Goal: Information Seeking & Learning: Find specific fact

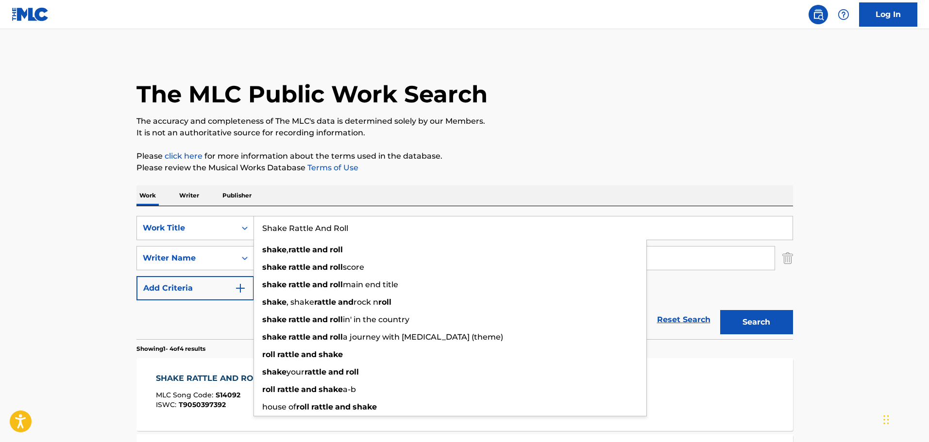
click at [221, 218] on div "SearchWithCriteria654dd143-c081-43ac-945f-44d89746586b Work Title Shake Rattle …" at bounding box center [464, 228] width 657 height 24
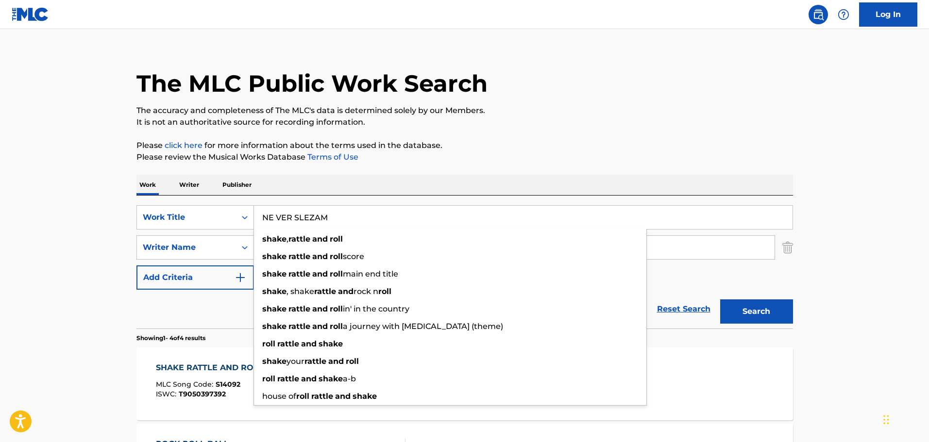
type input "NE VER SLEZAM"
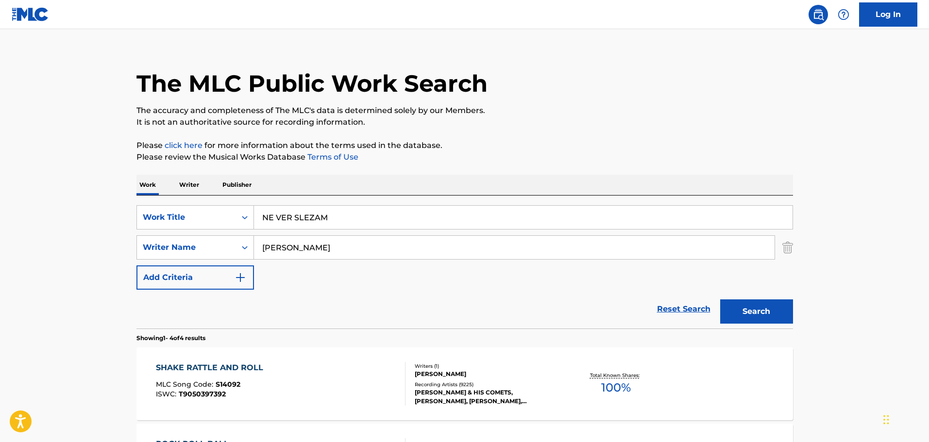
click at [475, 135] on div "The MLC Public Work Search The accuracy and completeness of The MLC's data is d…" at bounding box center [465, 369] width 680 height 652
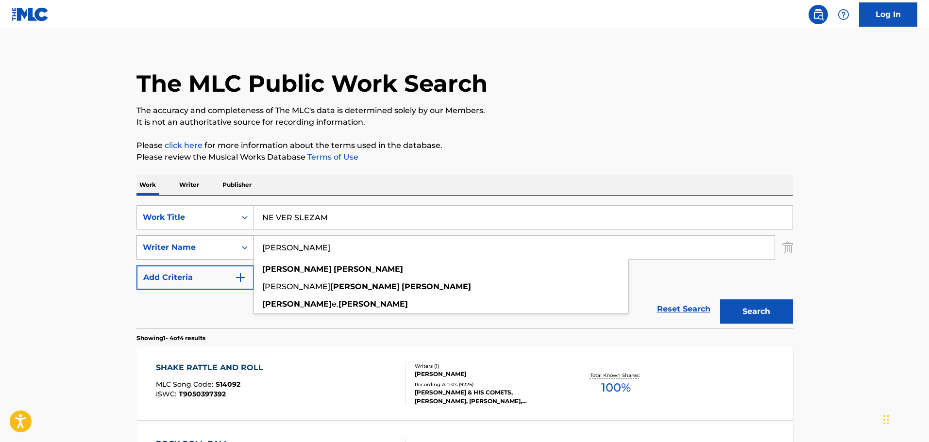
drag, startPoint x: 359, startPoint y: 257, endPoint x: 203, endPoint y: 259, distance: 155.4
click at [203, 259] on div "SearchWithCriteria4fb46289-b69b-42f9-8f81-99e4e578955a Writer Name [PERSON_NAME…" at bounding box center [464, 248] width 657 height 24
paste input "HANTURIJA"
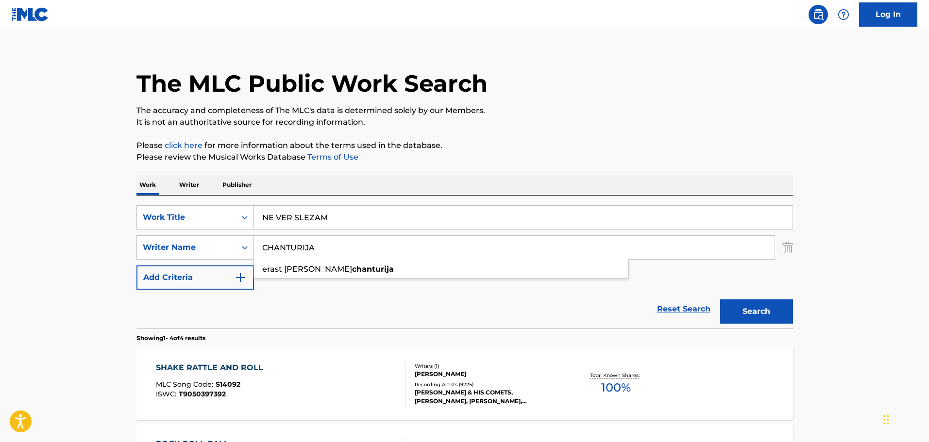
type input "CHANTURIJA"
click at [752, 311] on button "Search" at bounding box center [756, 312] width 73 height 24
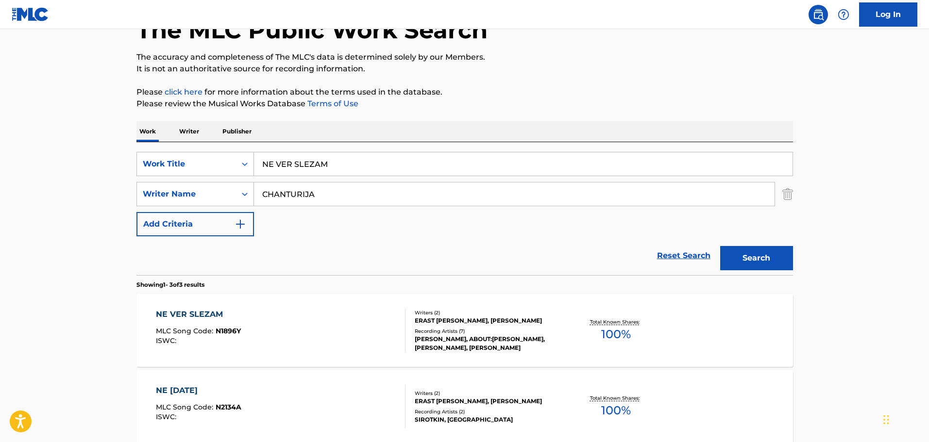
scroll to position [156, 0]
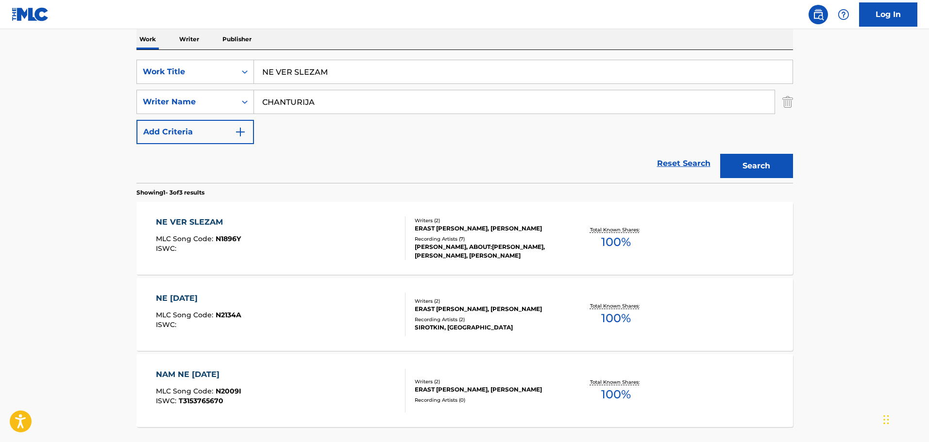
click at [446, 253] on div "[PERSON_NAME], ABOUT:[PERSON_NAME], [PERSON_NAME], [PERSON_NAME]" at bounding box center [488, 251] width 147 height 17
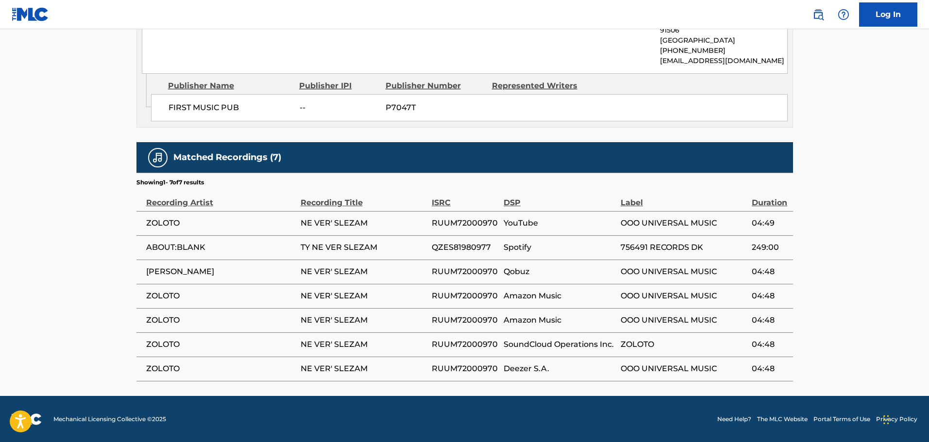
scroll to position [548, 0]
